Goal: Task Accomplishment & Management: Use online tool/utility

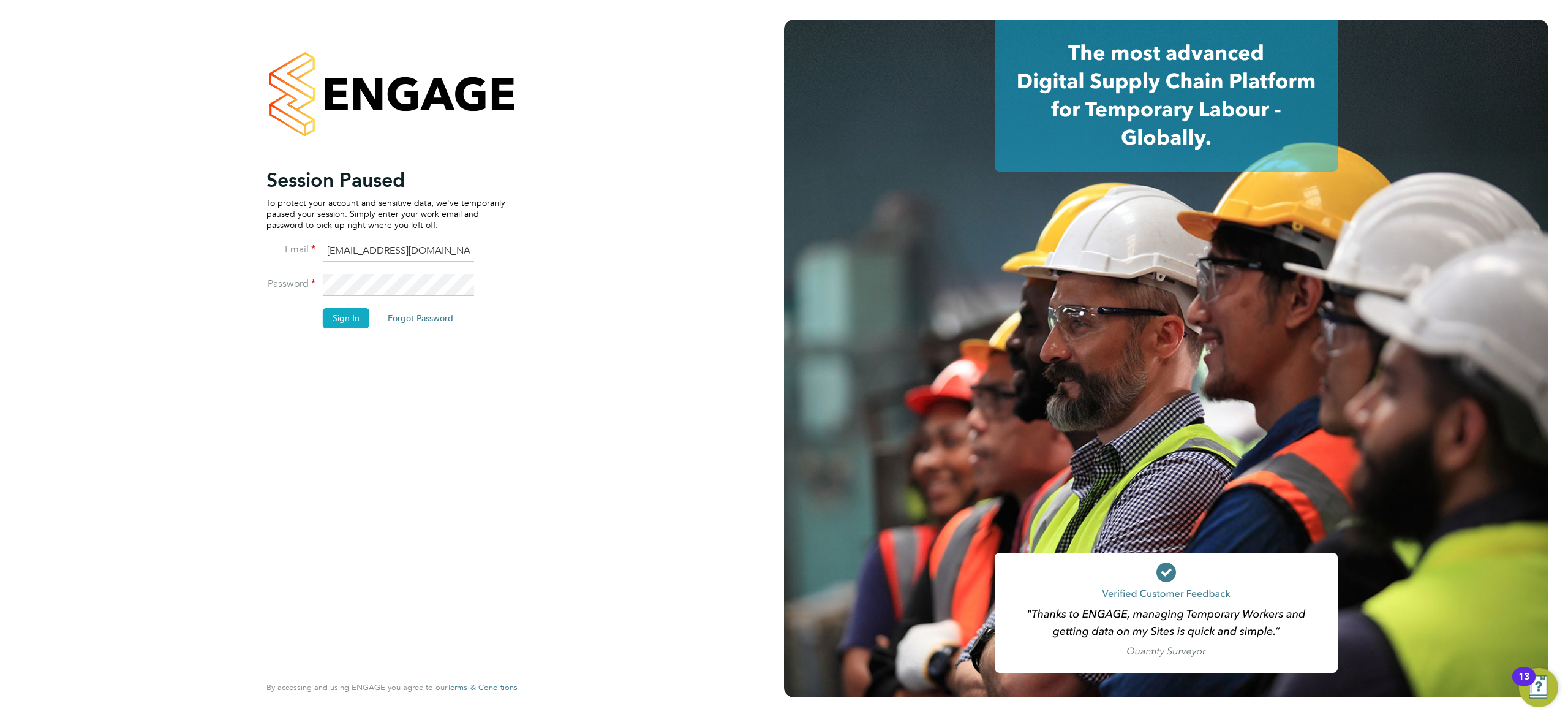
click at [347, 320] on button "Sign In" at bounding box center [346, 318] width 47 height 19
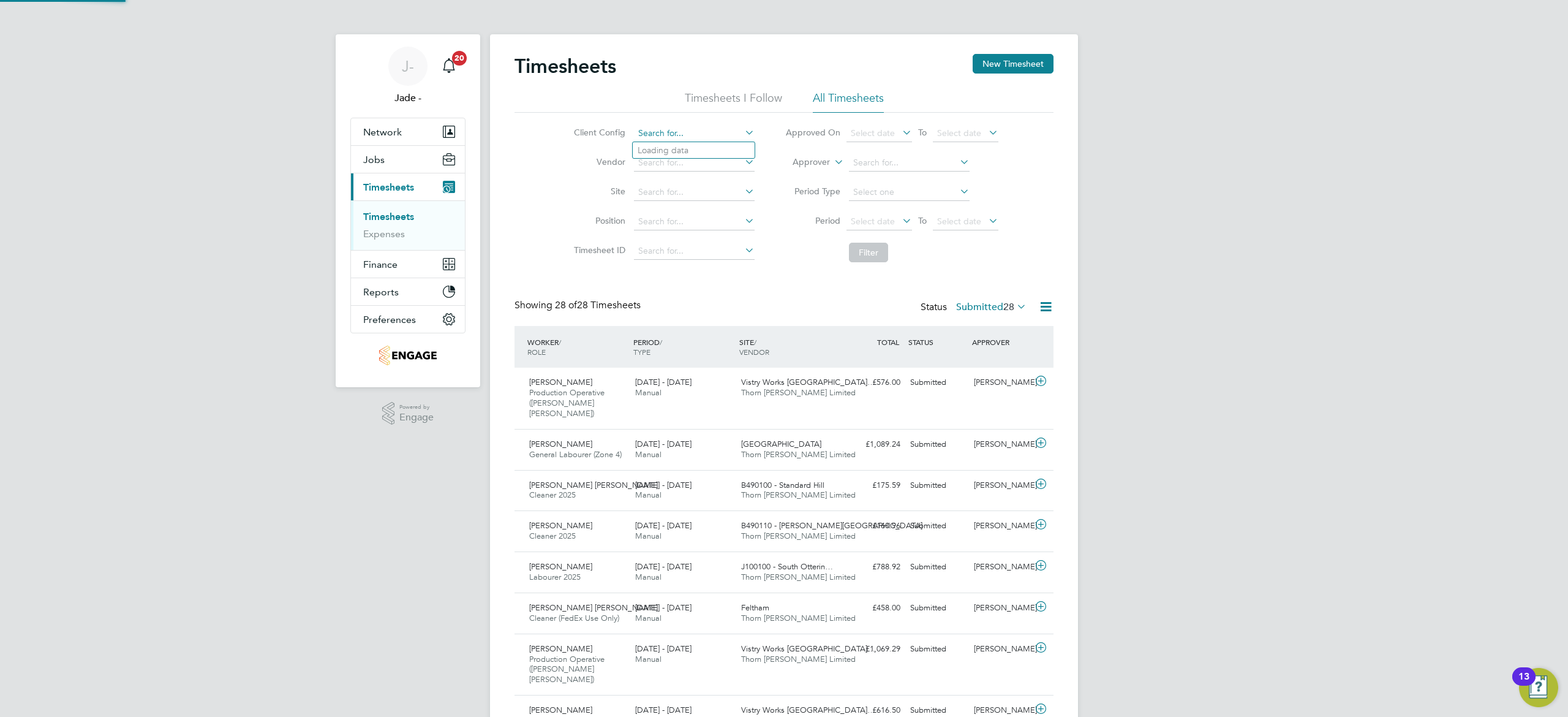
click at [691, 131] on input at bounding box center [694, 134] width 121 height 17
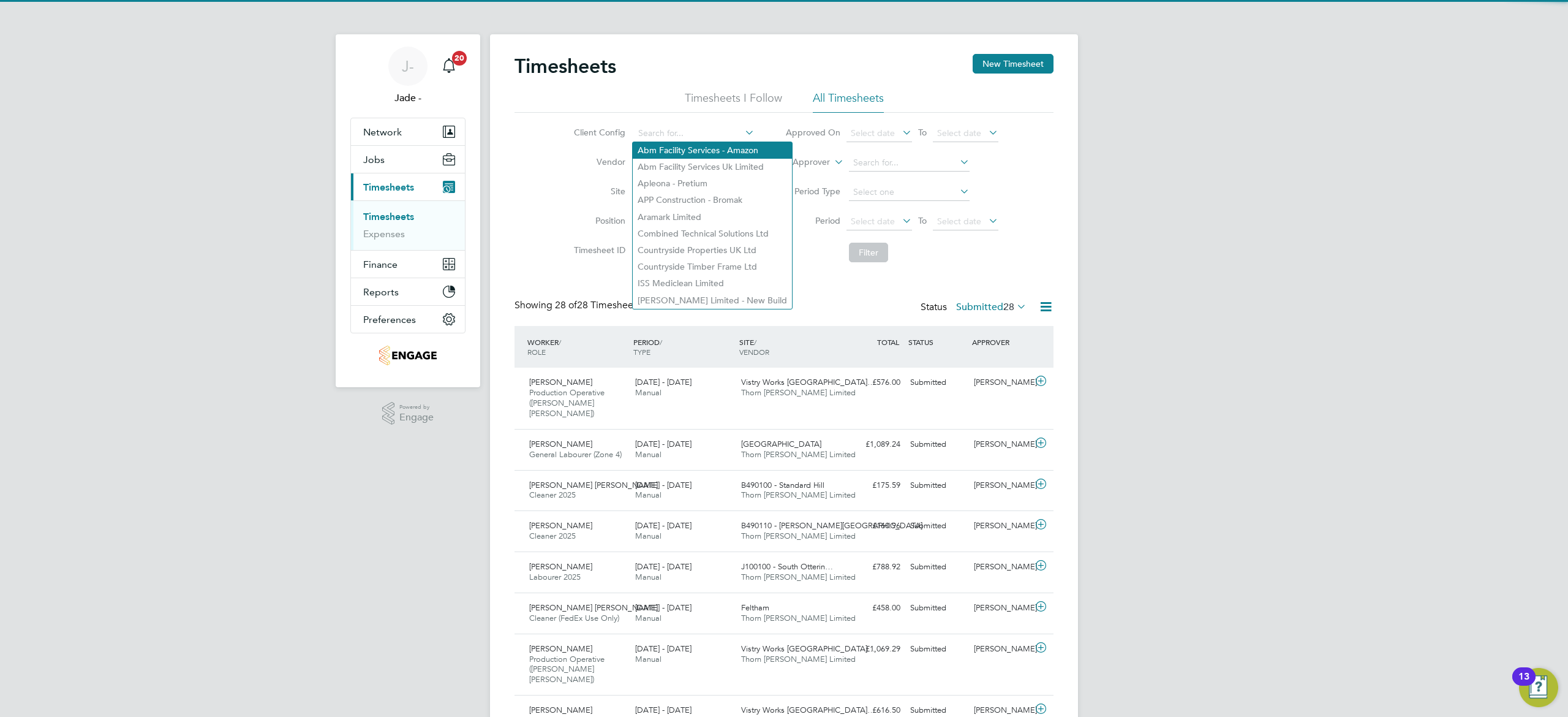
click at [692, 150] on li "Abm Facility Services - Amazon" at bounding box center [712, 150] width 159 height 17
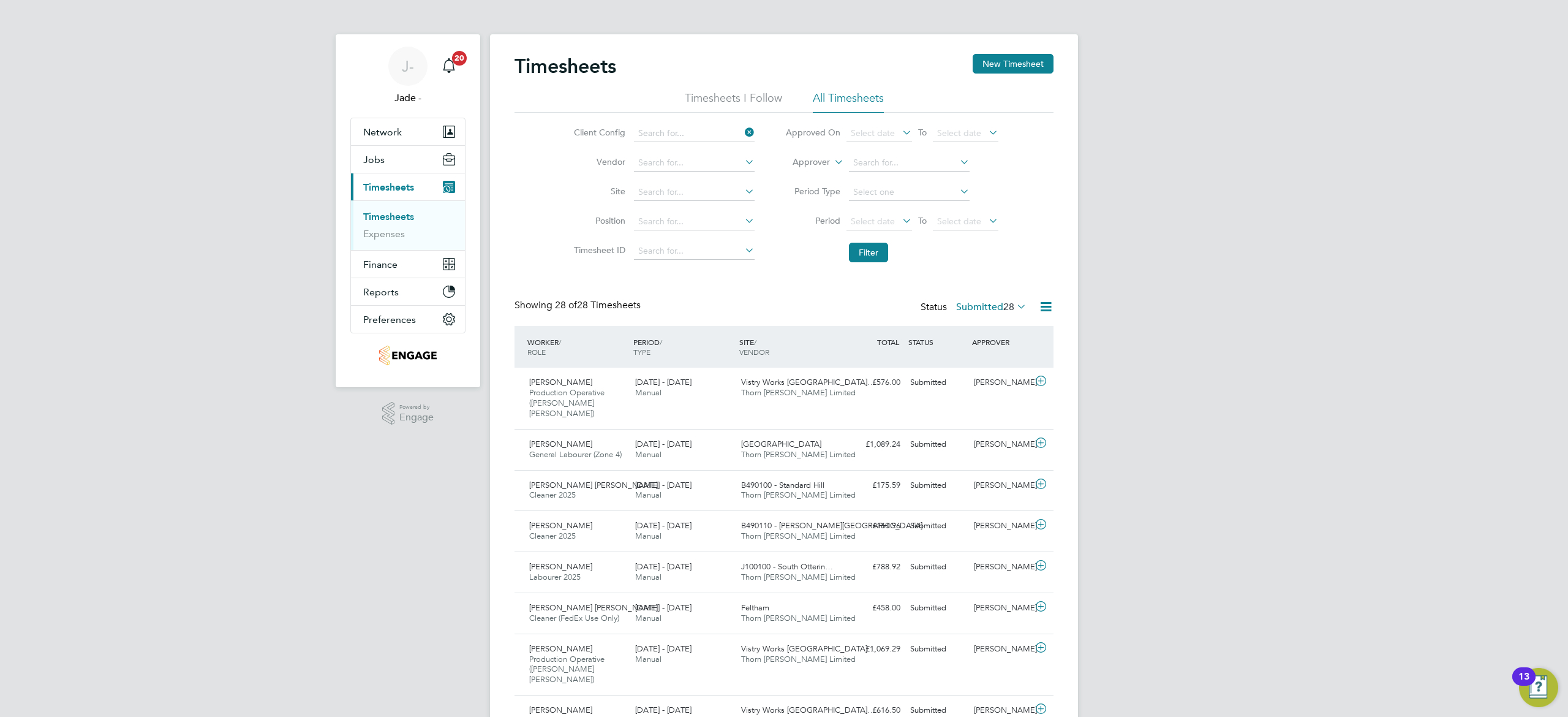
type input "Abm Facility Services - Amazon"
click at [883, 221] on span "Select date" at bounding box center [872, 221] width 44 height 11
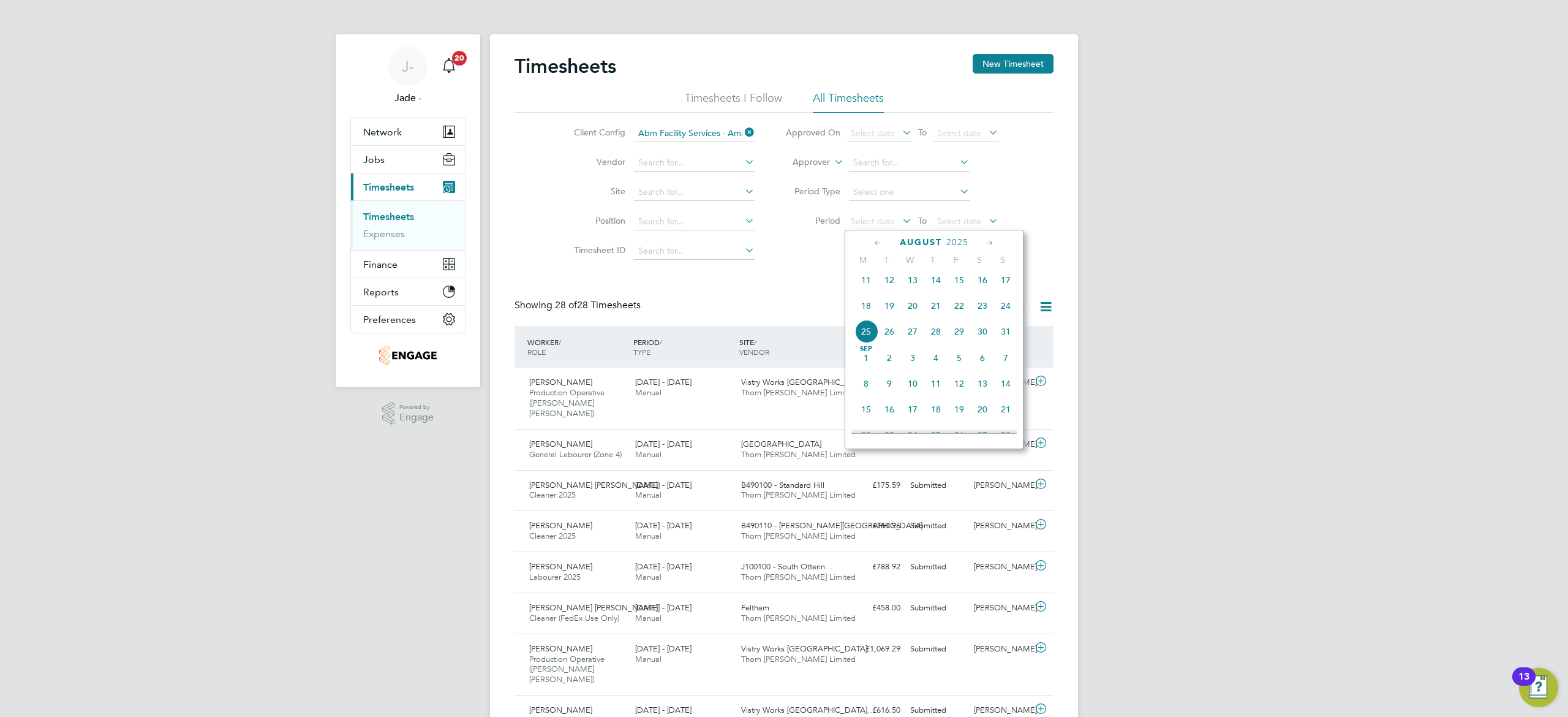
click at [985, 283] on span "16" at bounding box center [982, 280] width 23 height 23
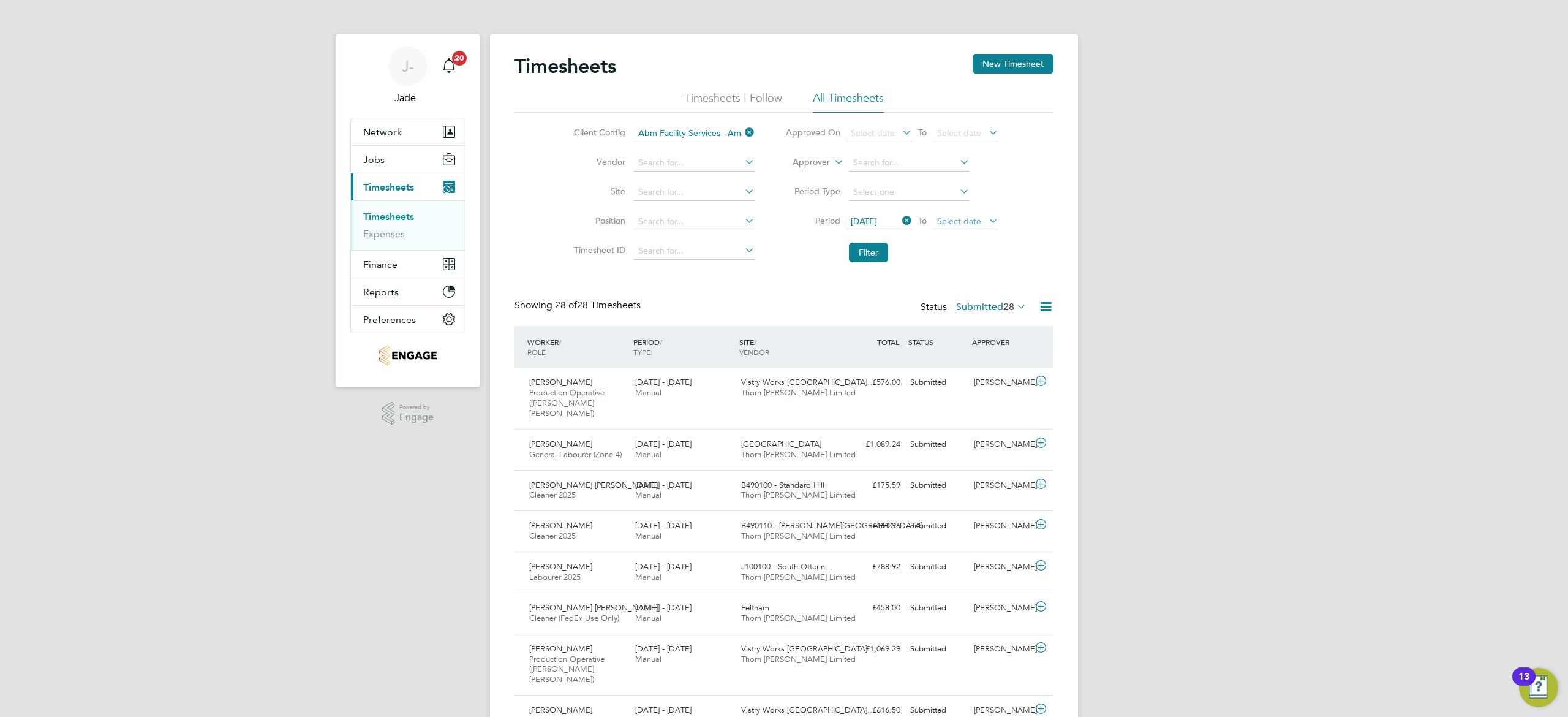
click at [936, 212] on li "Period [DATE] To Select date" at bounding box center [891, 221] width 243 height 29
click at [948, 222] on span "Select date" at bounding box center [959, 221] width 44 height 11
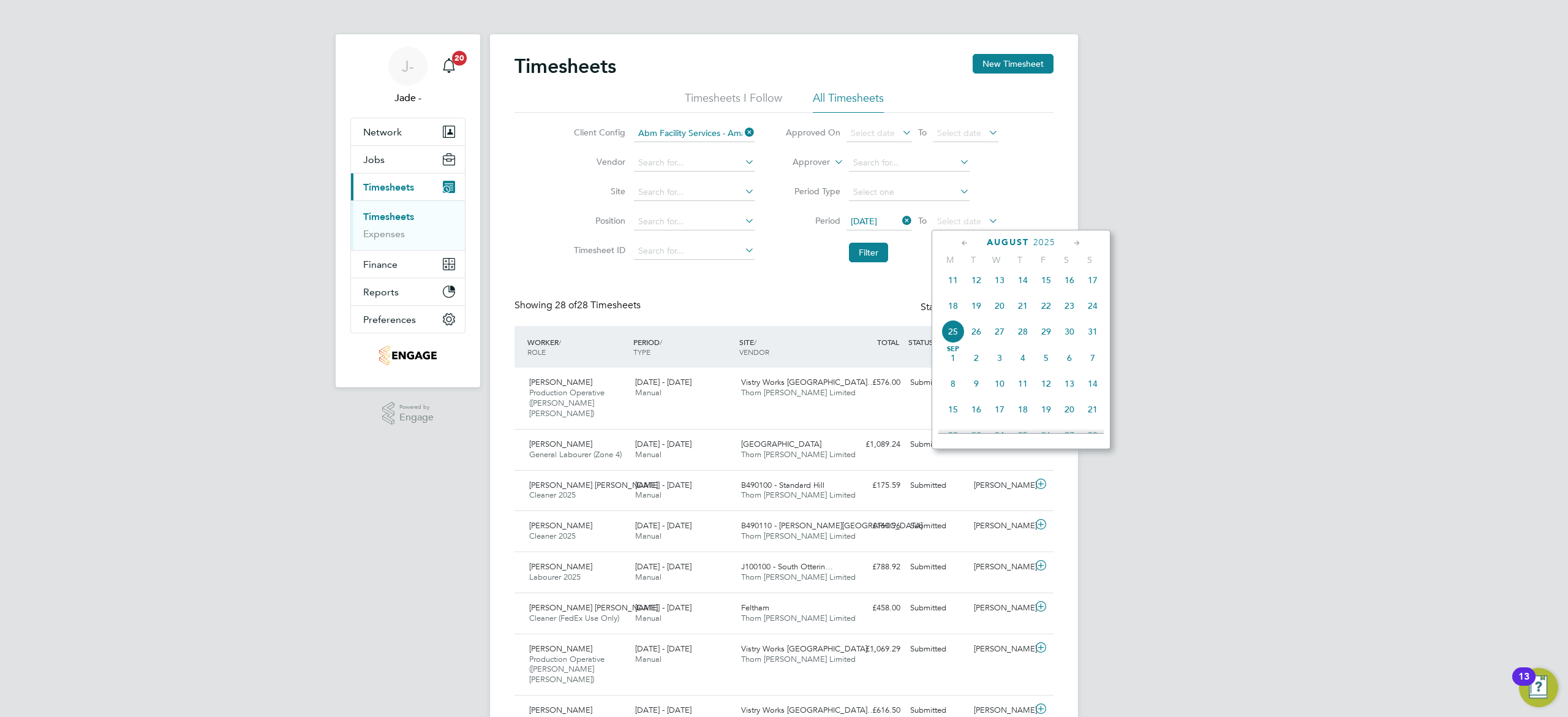
click at [1046, 313] on span "22" at bounding box center [1046, 305] width 23 height 23
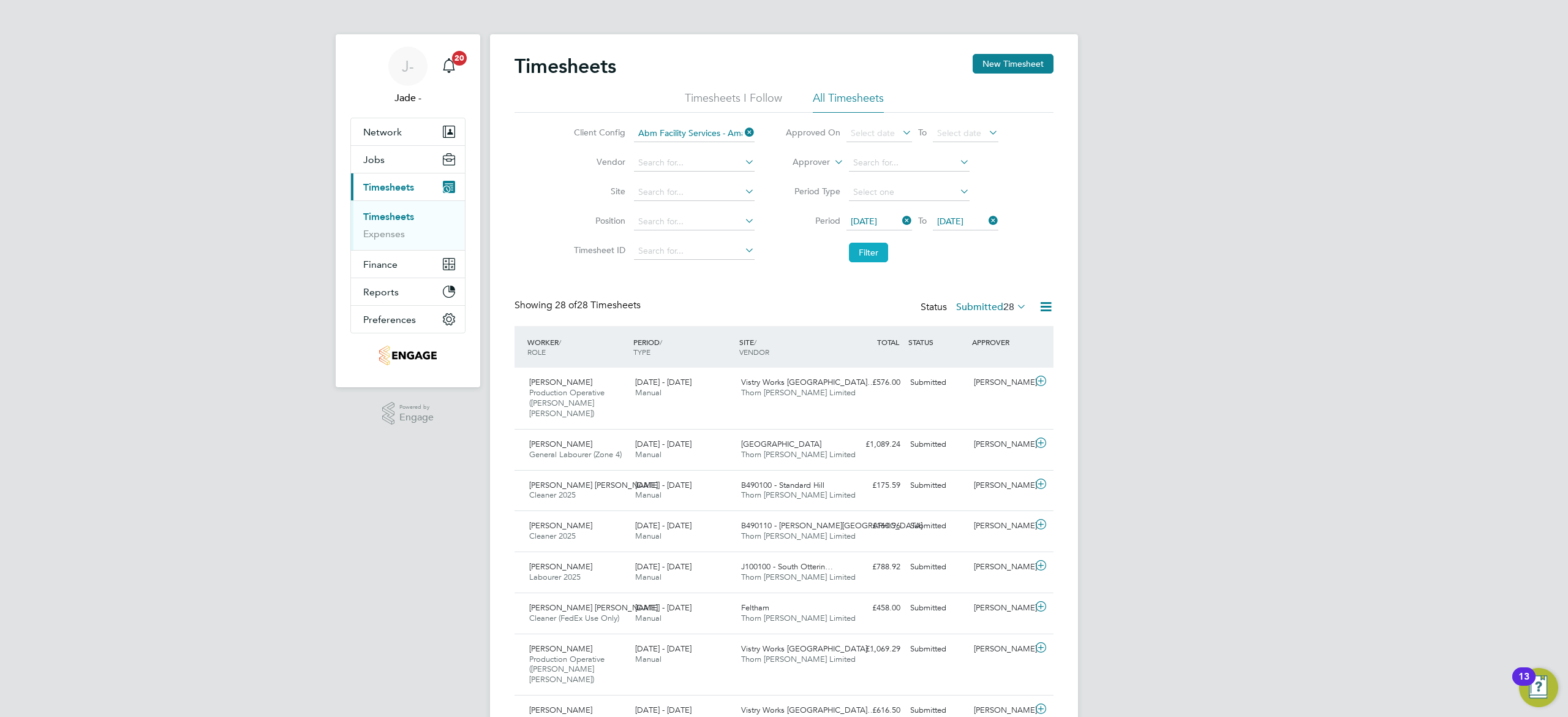
click at [871, 254] on button "Filter" at bounding box center [868, 252] width 39 height 19
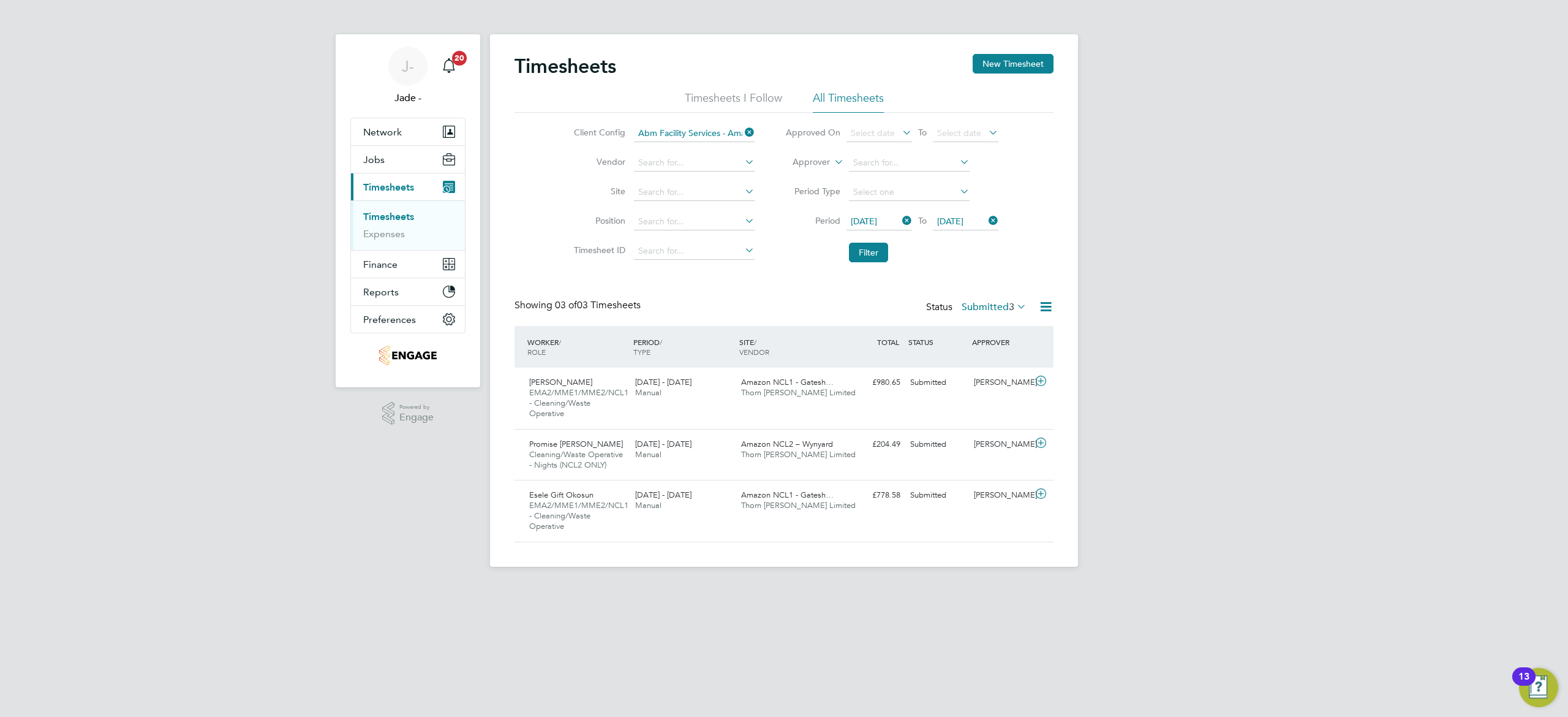
click at [742, 129] on icon at bounding box center [742, 133] width 0 height 17
click at [702, 136] on input at bounding box center [694, 134] width 121 height 17
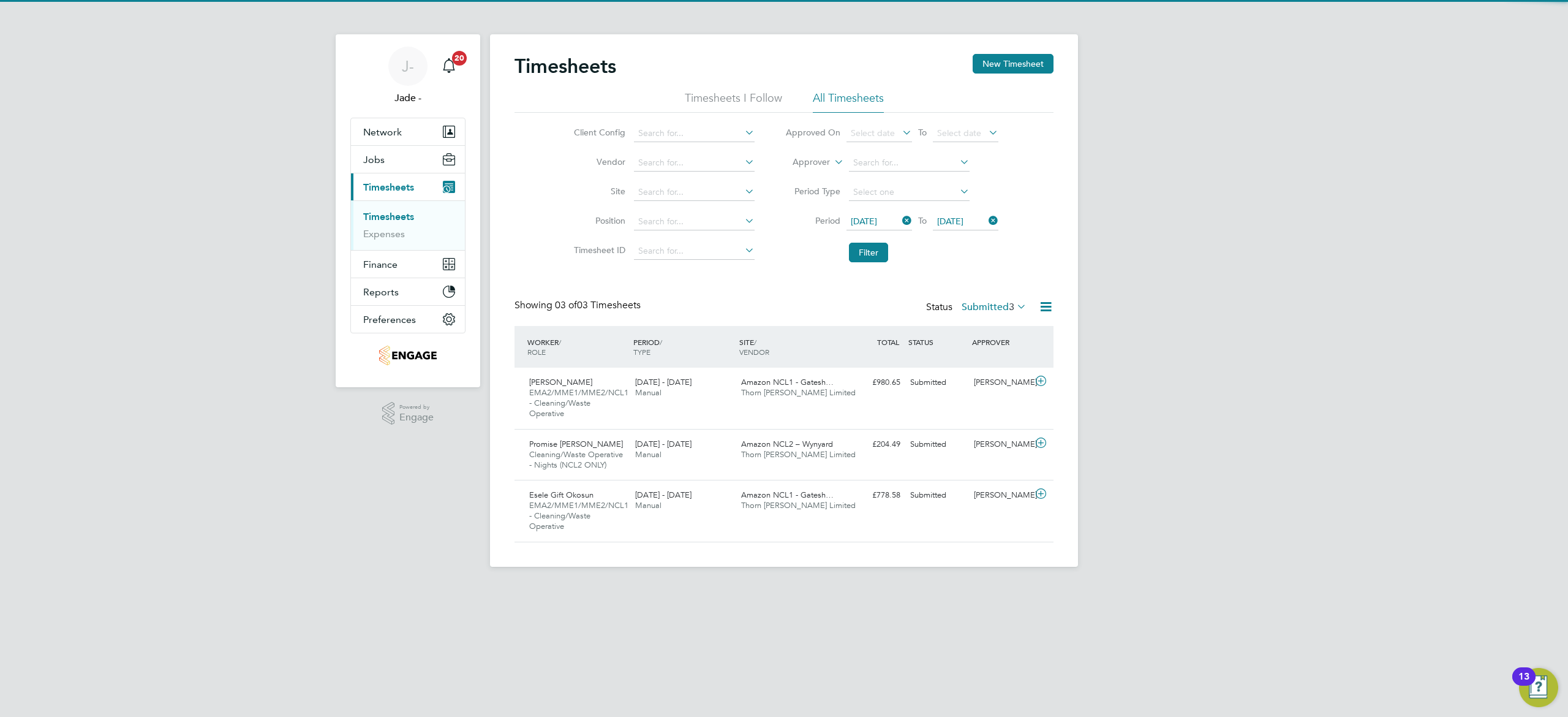
click at [667, 166] on li "Abm Facility Services Uk Limited" at bounding box center [712, 167] width 159 height 17
type input "Abm Facility Services Uk Limited"
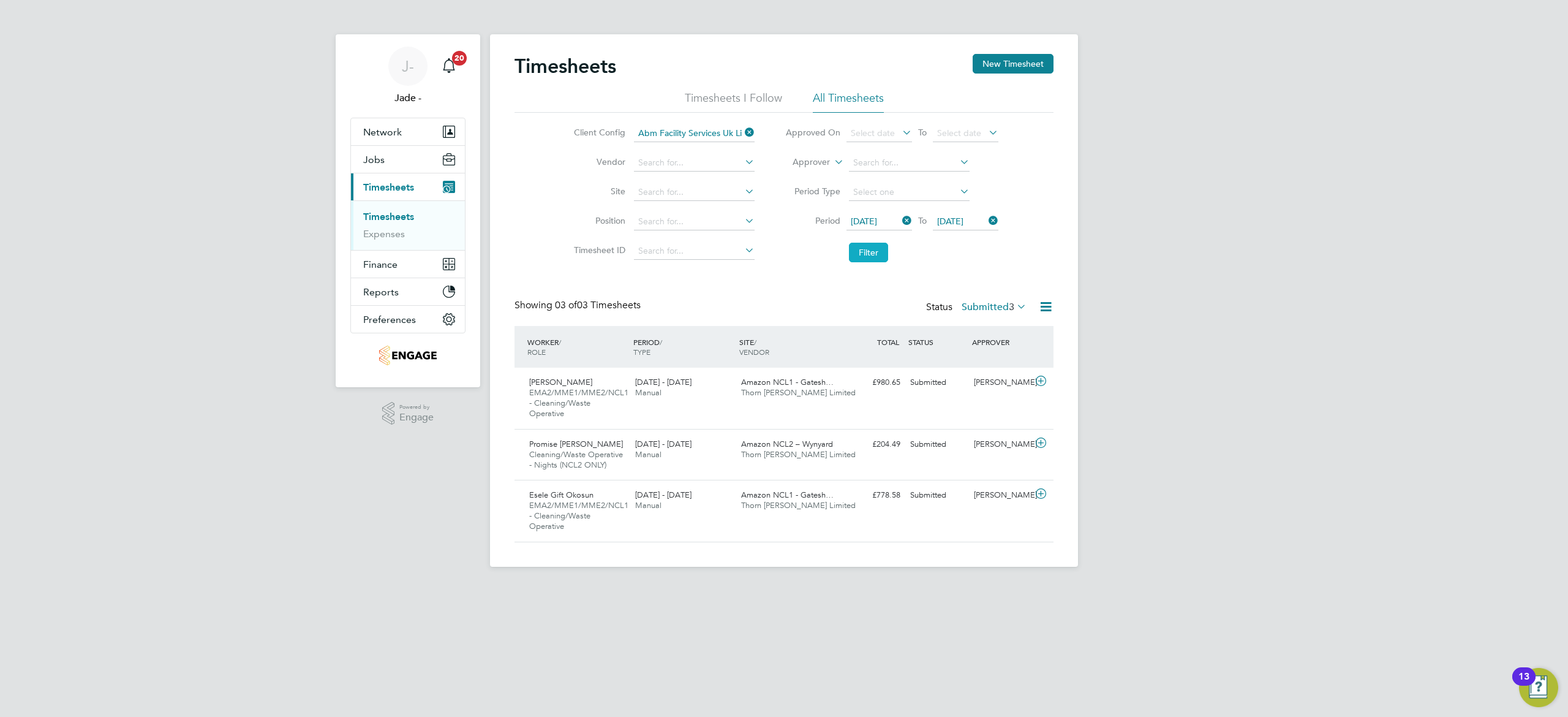
click at [874, 249] on button "Filter" at bounding box center [868, 252] width 39 height 19
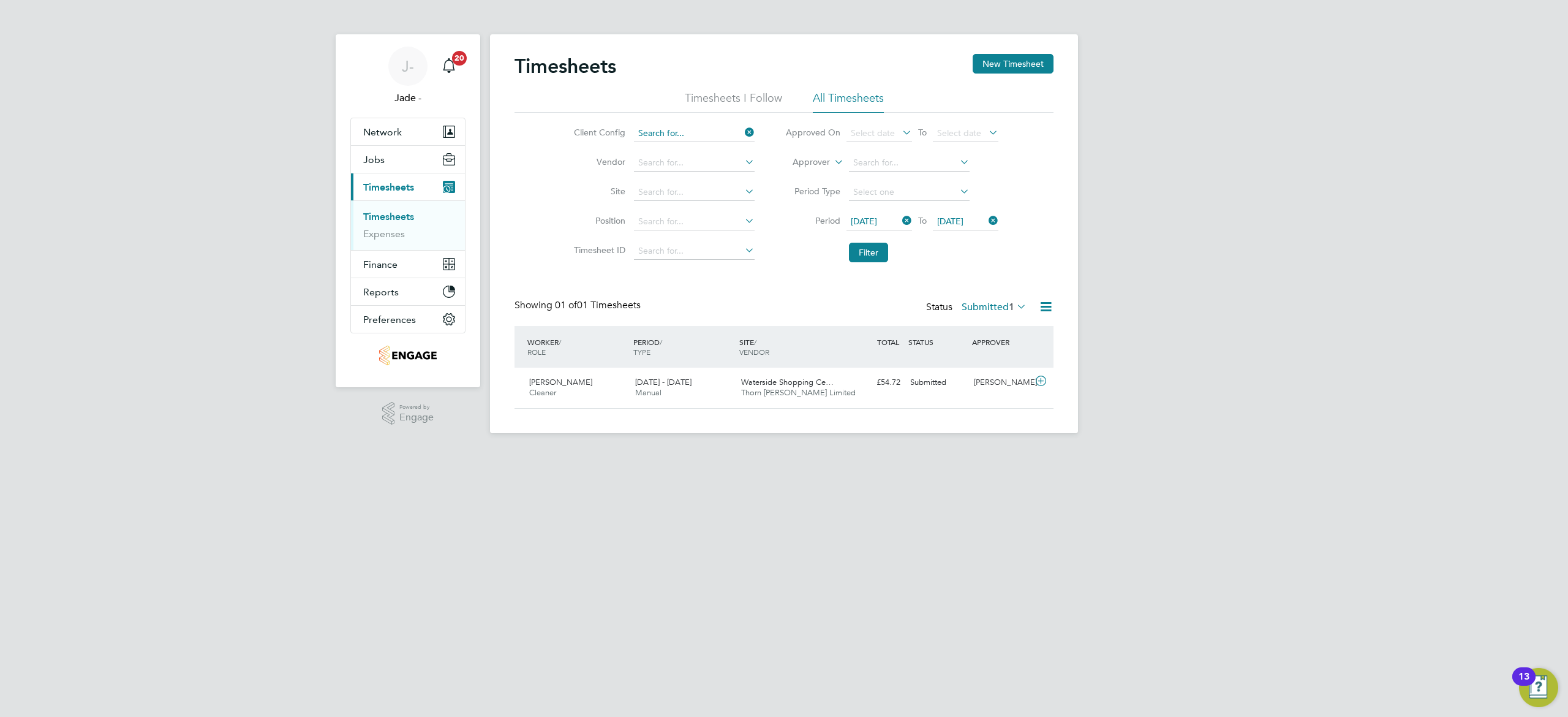
click at [712, 130] on input at bounding box center [694, 134] width 121 height 17
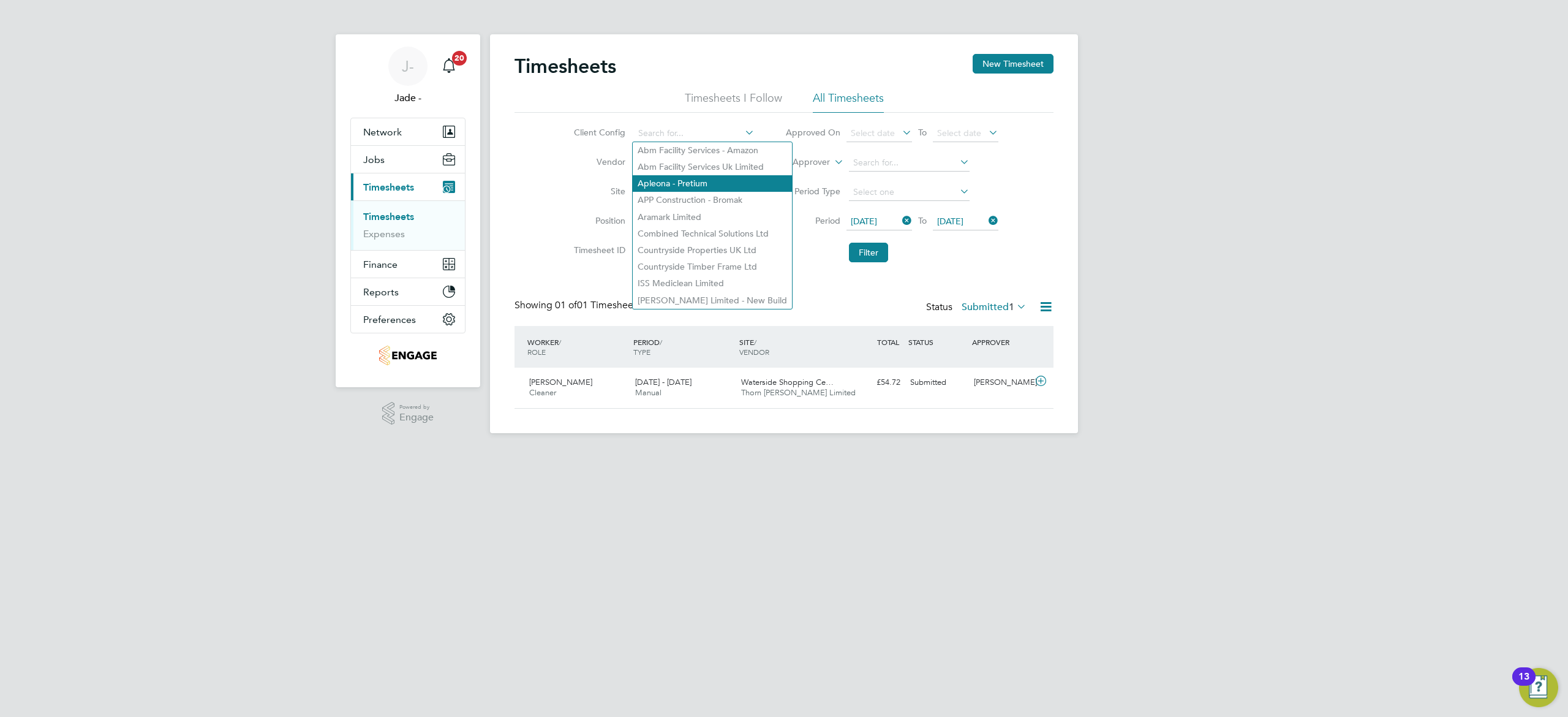
click at [722, 176] on li "Apleona - Pretium" at bounding box center [712, 183] width 159 height 17
type input "Apleona - Pretium"
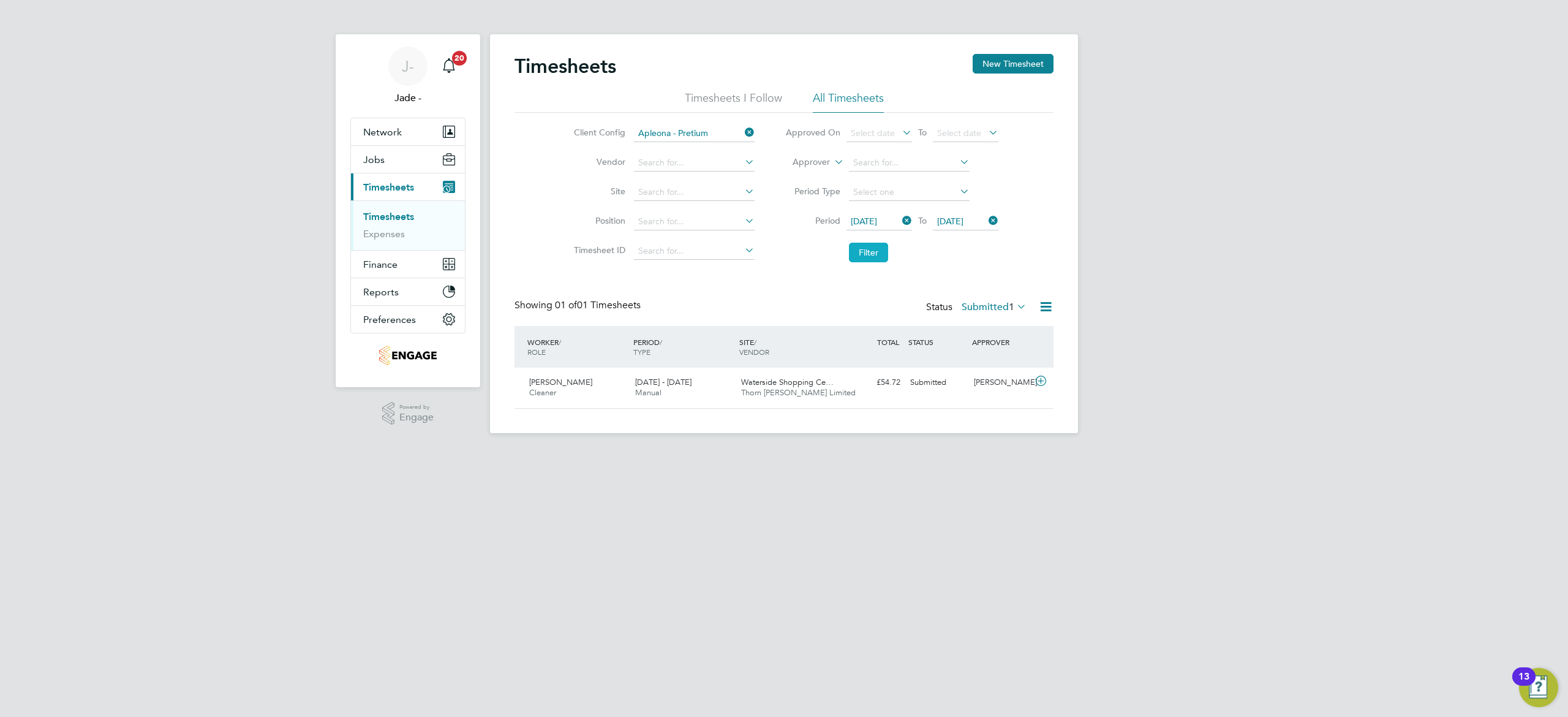
click at [857, 254] on button "Filter" at bounding box center [868, 252] width 39 height 19
